Goal: Check status: Check status

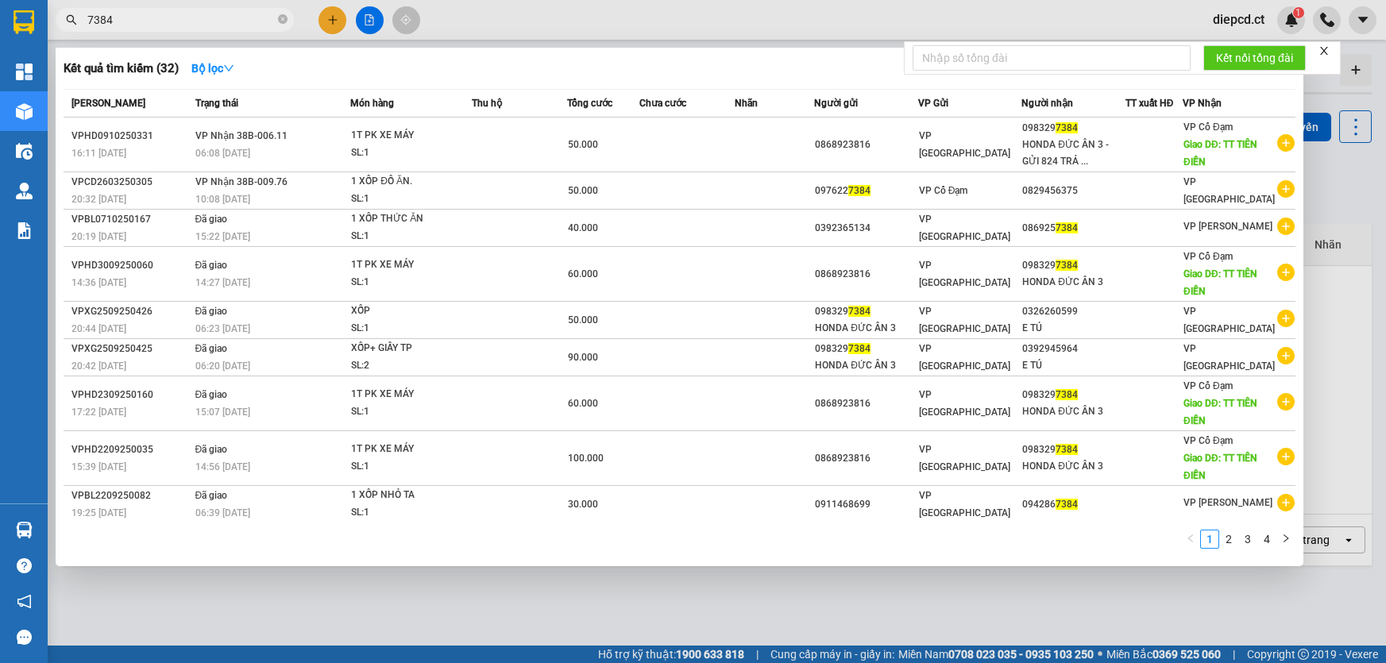
click at [240, 22] on input "7384" at bounding box center [180, 19] width 187 height 17
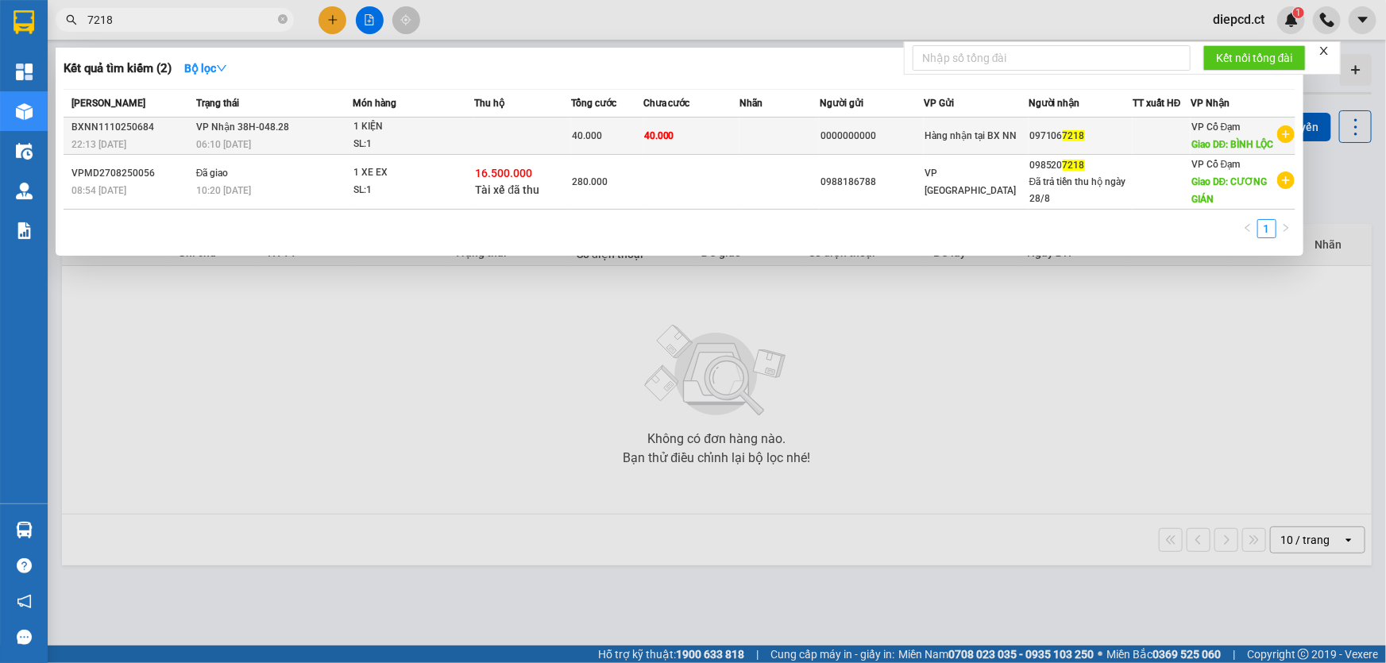
type input "7218"
click at [316, 152] on div "06:10 [DATE]" at bounding box center [274, 144] width 156 height 17
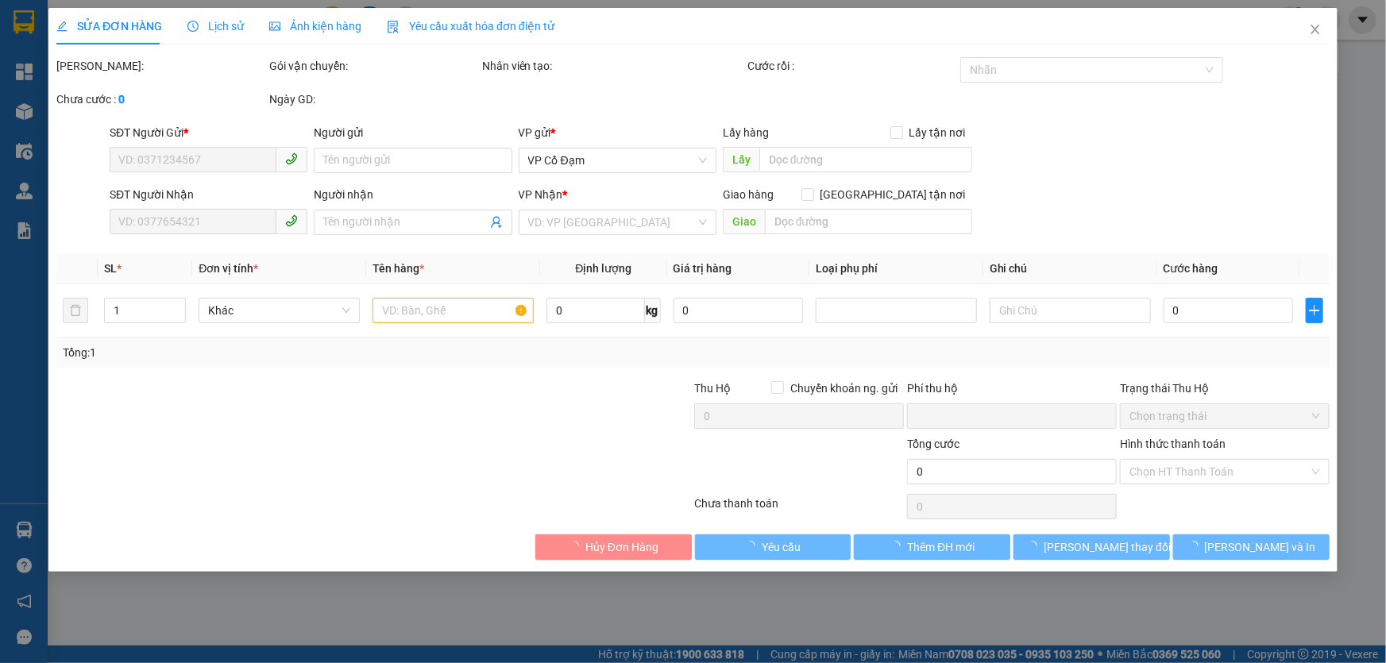
click at [202, 20] on span "Lịch sử" at bounding box center [215, 26] width 56 height 13
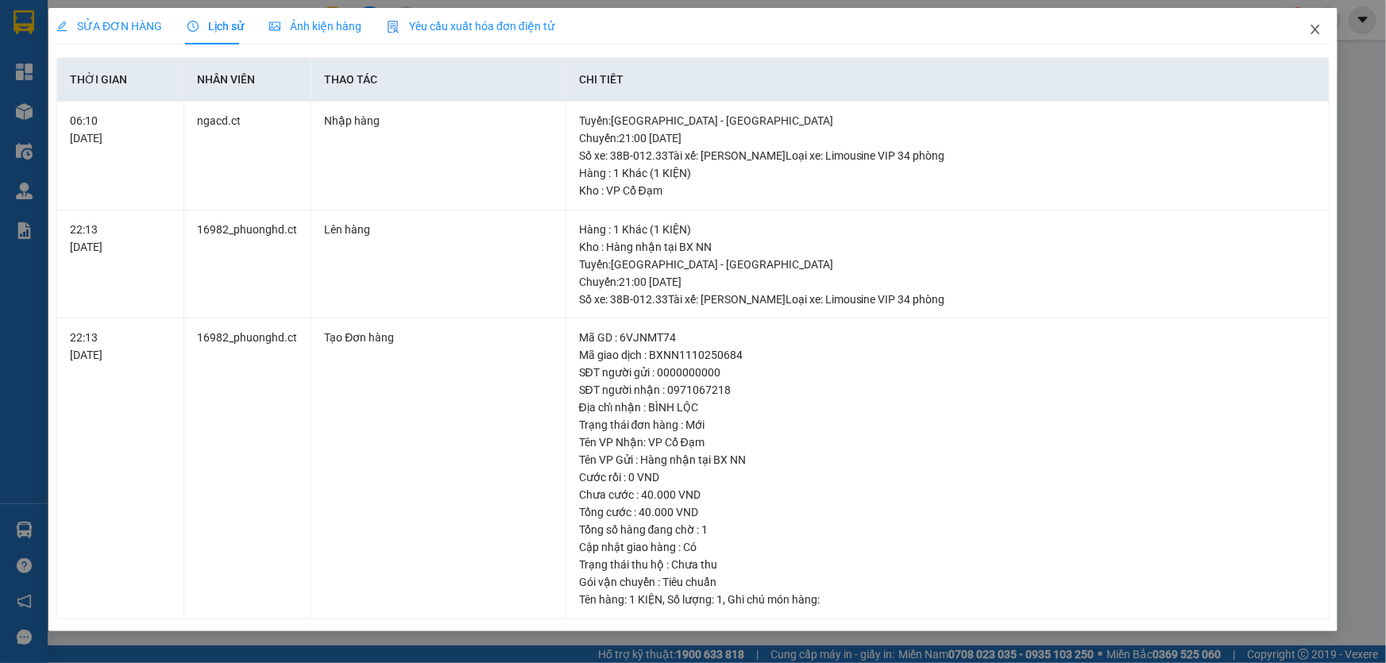
click at [1318, 33] on icon "close" at bounding box center [1314, 30] width 9 height 10
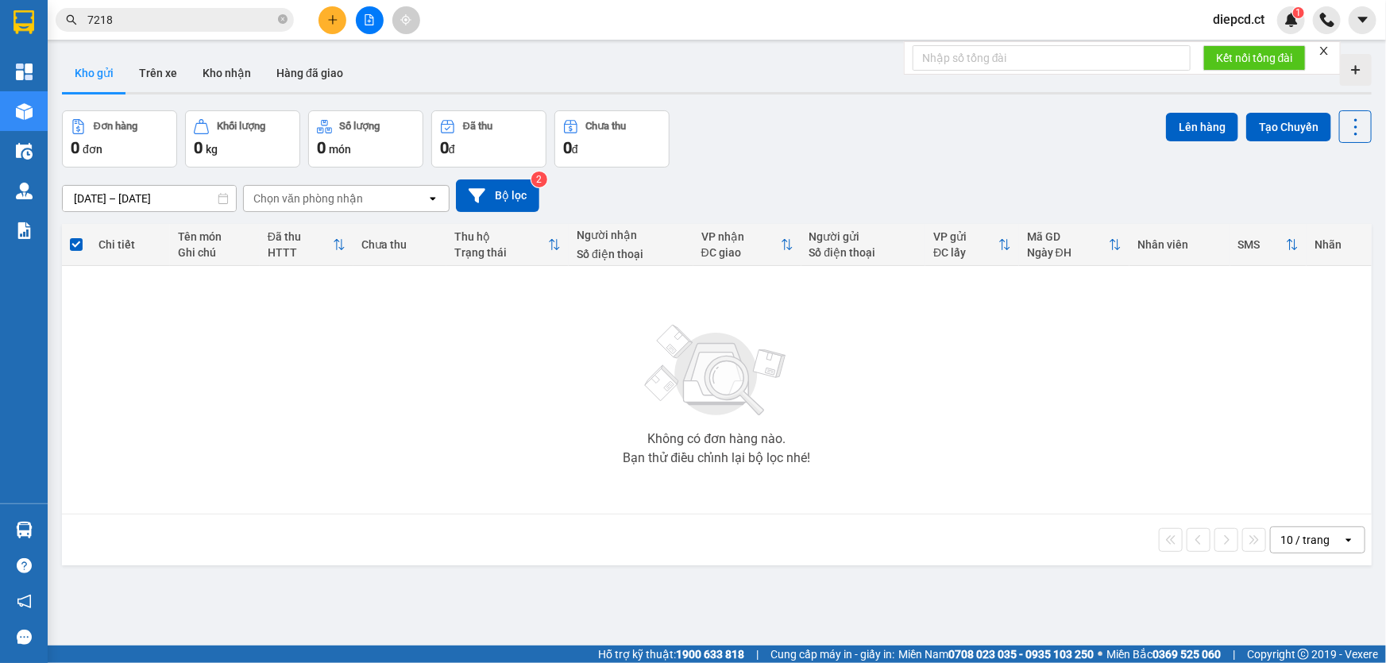
click at [150, 14] on input "7218" at bounding box center [180, 19] width 187 height 17
